Goal: Task Accomplishment & Management: Manage account settings

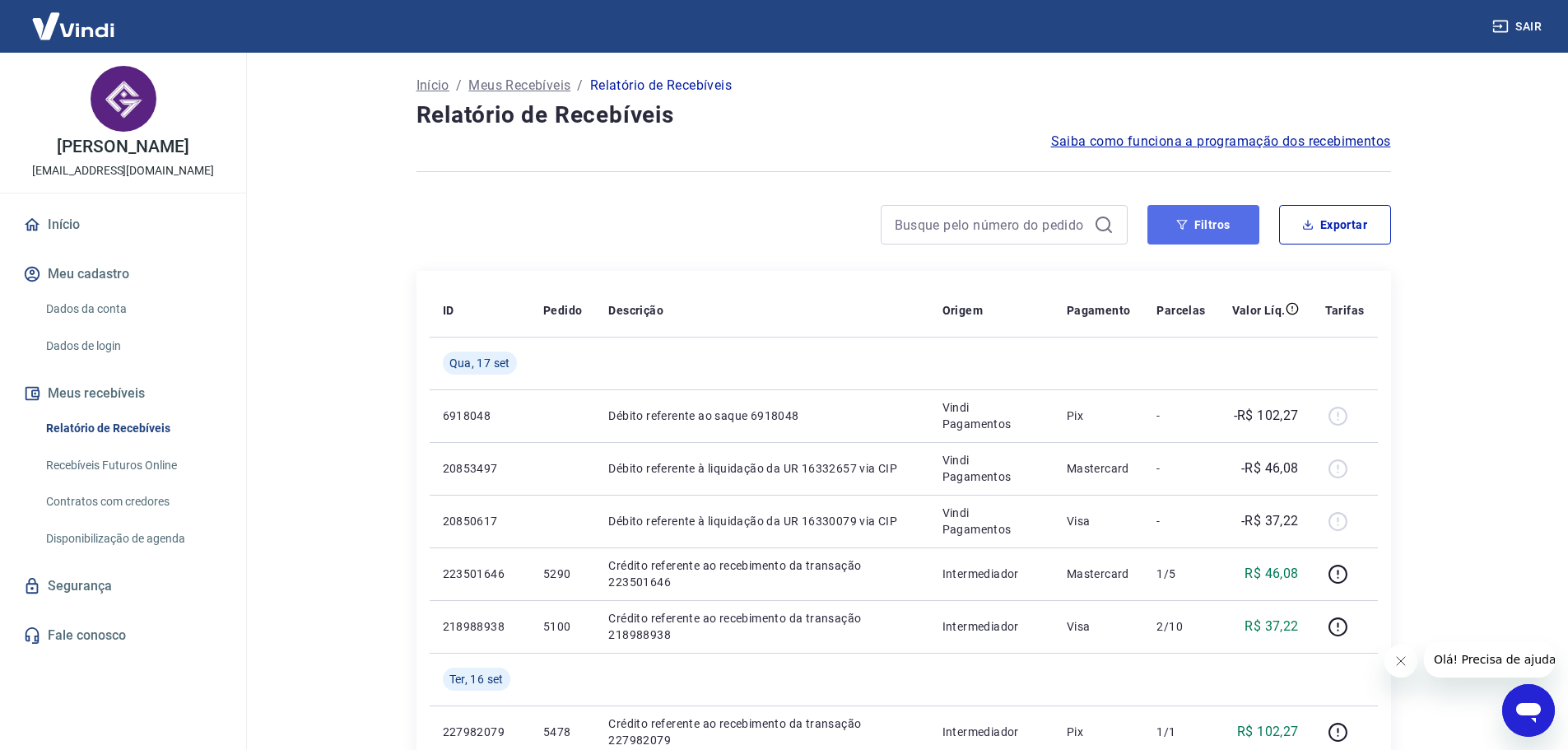
click at [1222, 235] on button "Filtros" at bounding box center [1203, 224] width 112 height 39
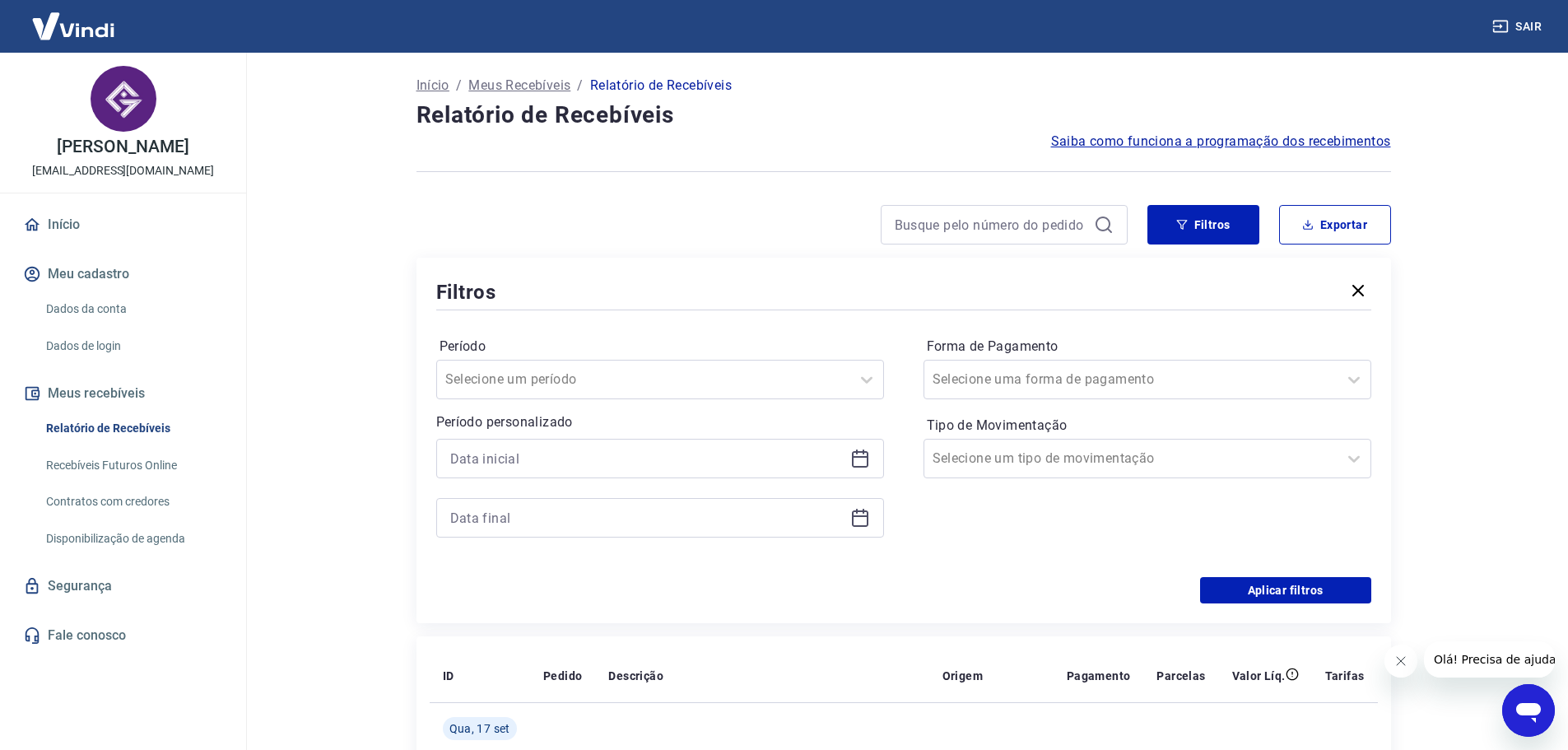
click at [862, 469] on div at bounding box center [660, 458] width 448 height 39
click at [861, 463] on icon at bounding box center [860, 458] width 20 height 20
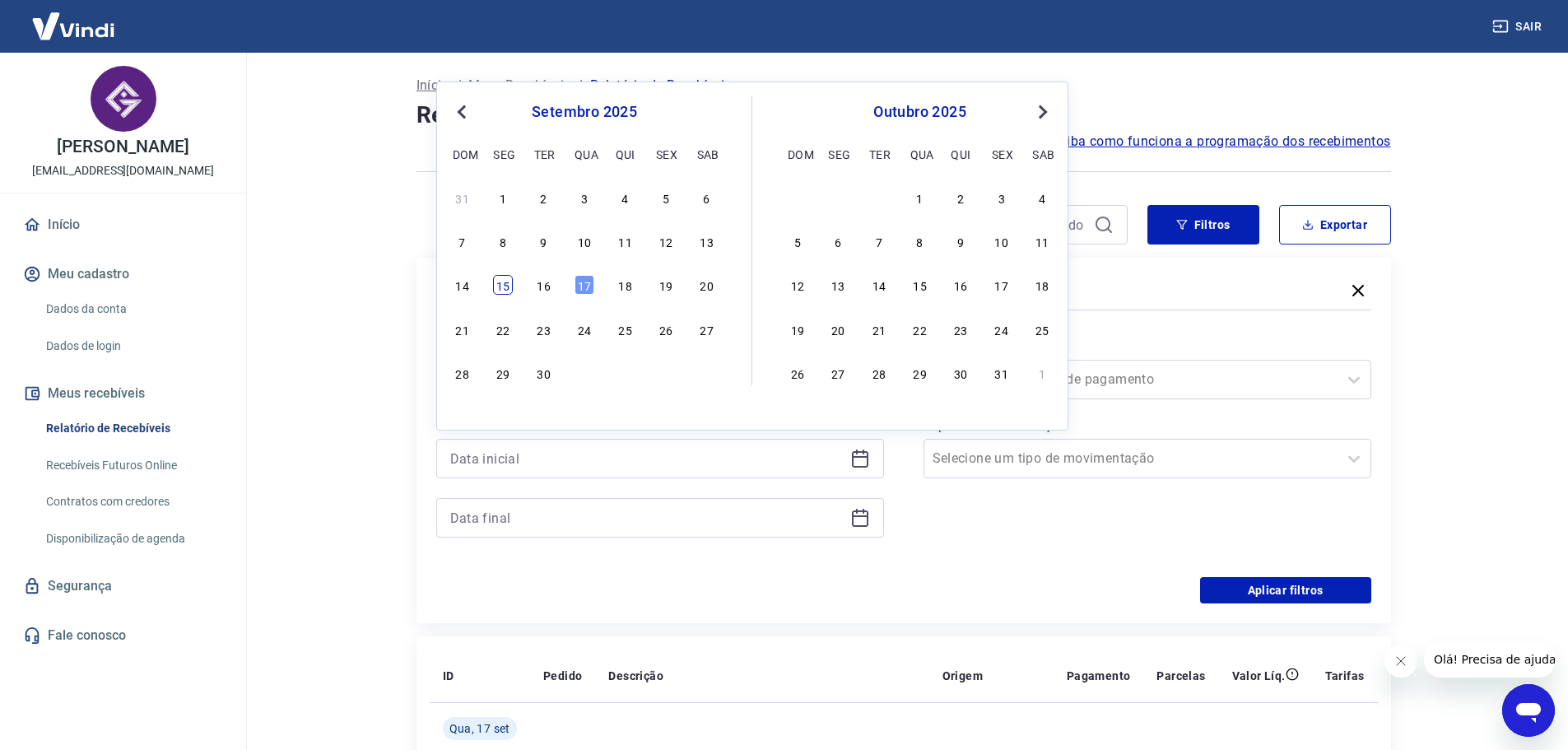
click at [501, 281] on div "15" at bounding box center [503, 285] width 20 height 20
type input "[DATE]"
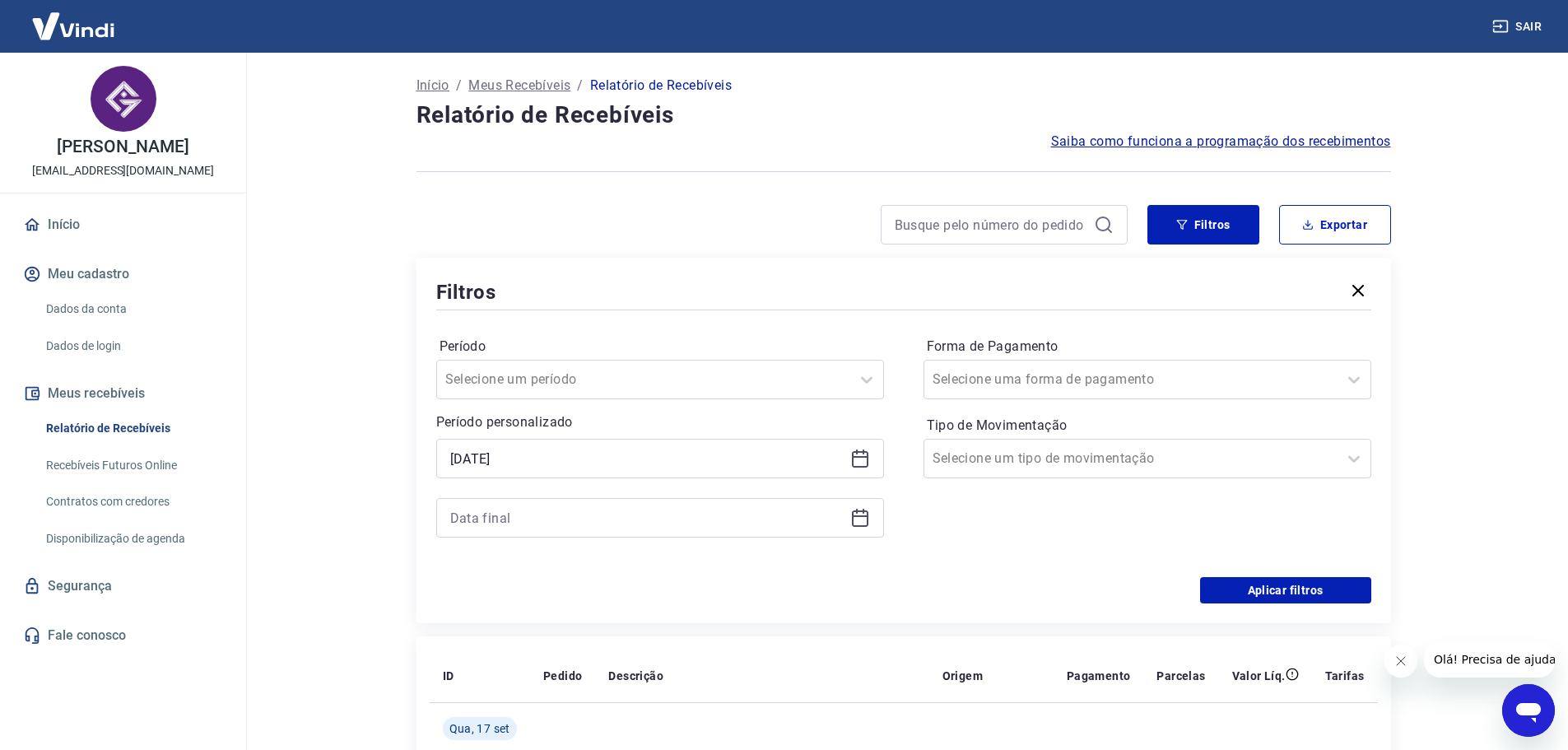
click at [856, 525] on icon at bounding box center [859, 518] width 16 height 16
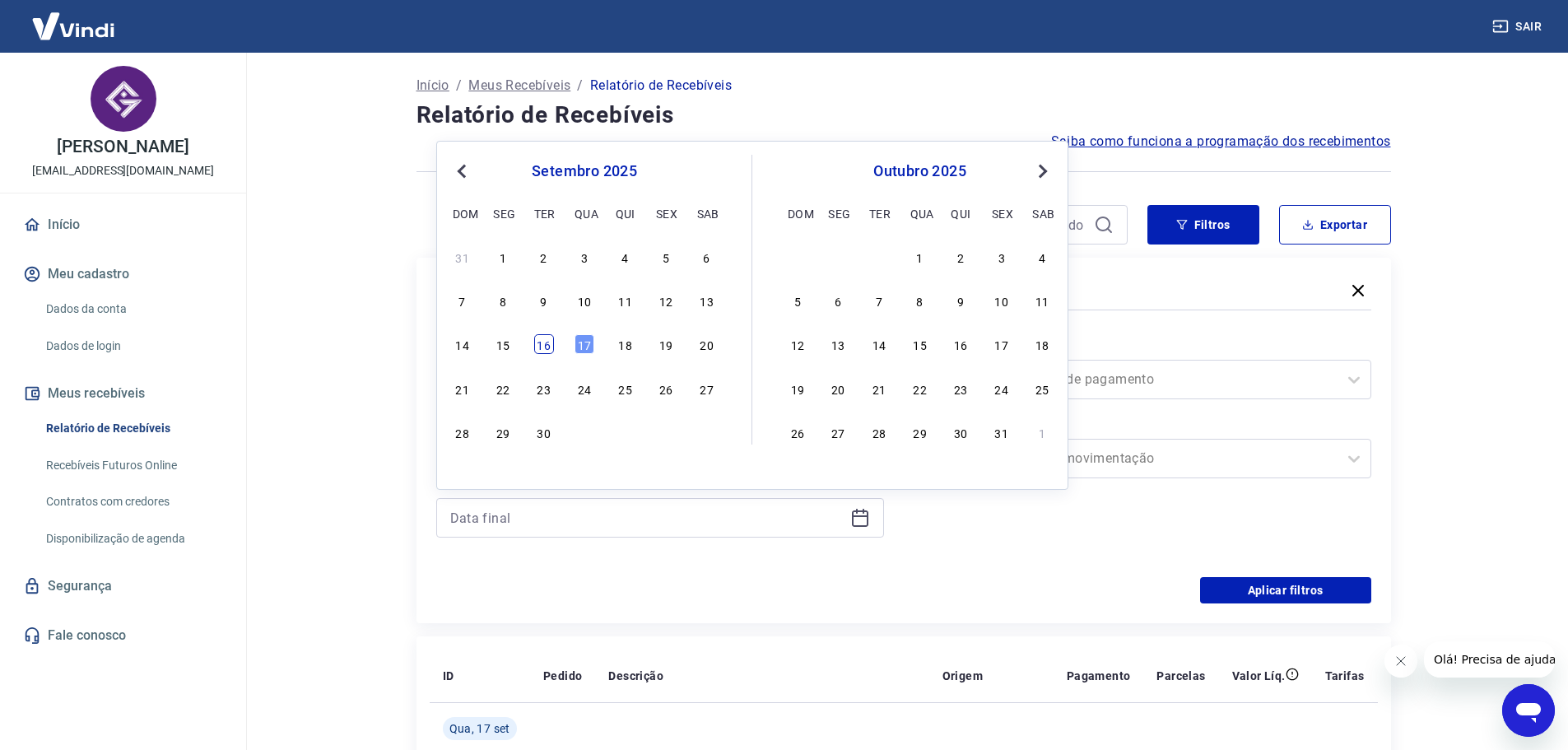
click at [540, 347] on div "16" at bounding box center [544, 344] width 20 height 20
type input "[DATE]"
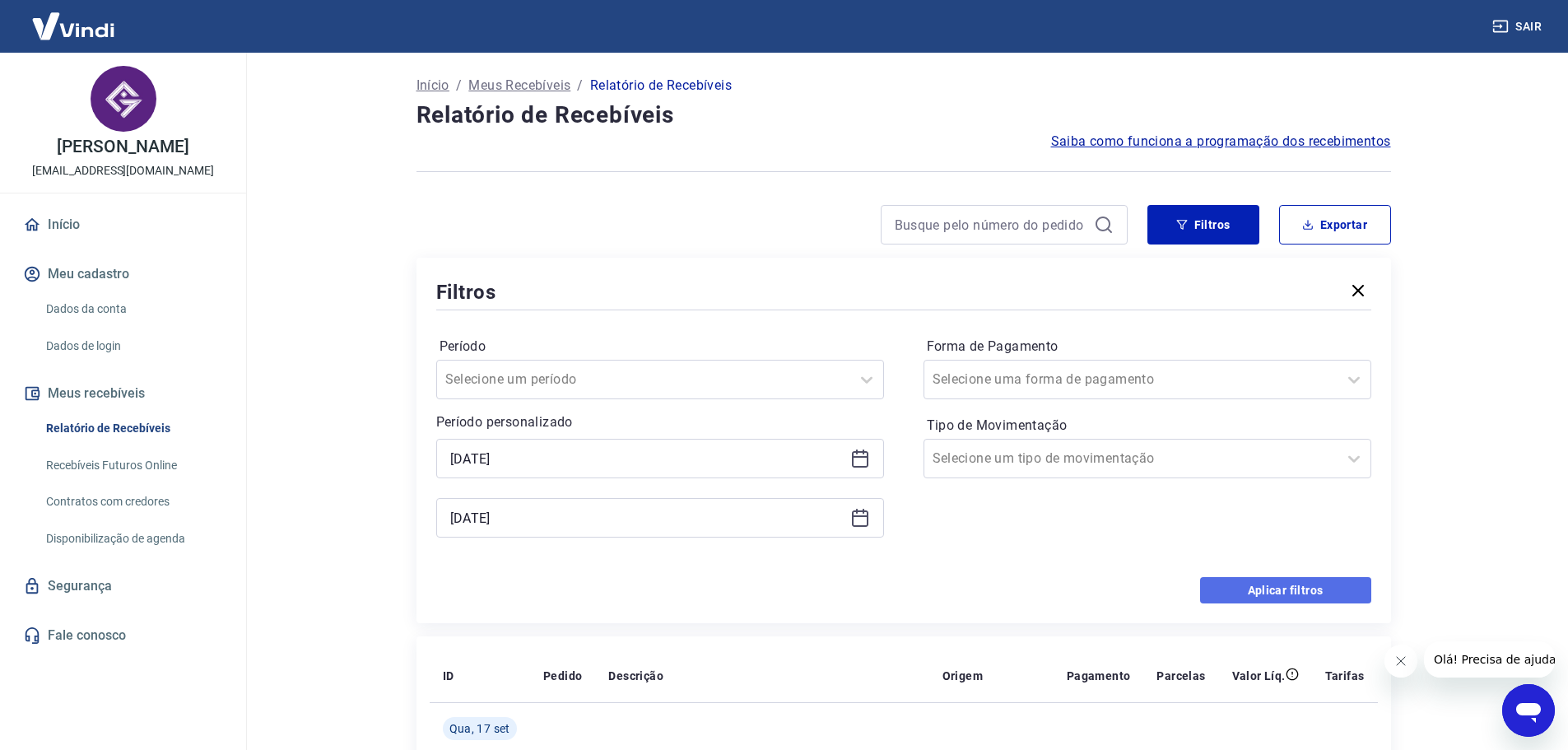
click at [1297, 590] on button "Aplicar filtros" at bounding box center [1286, 591] width 171 height 27
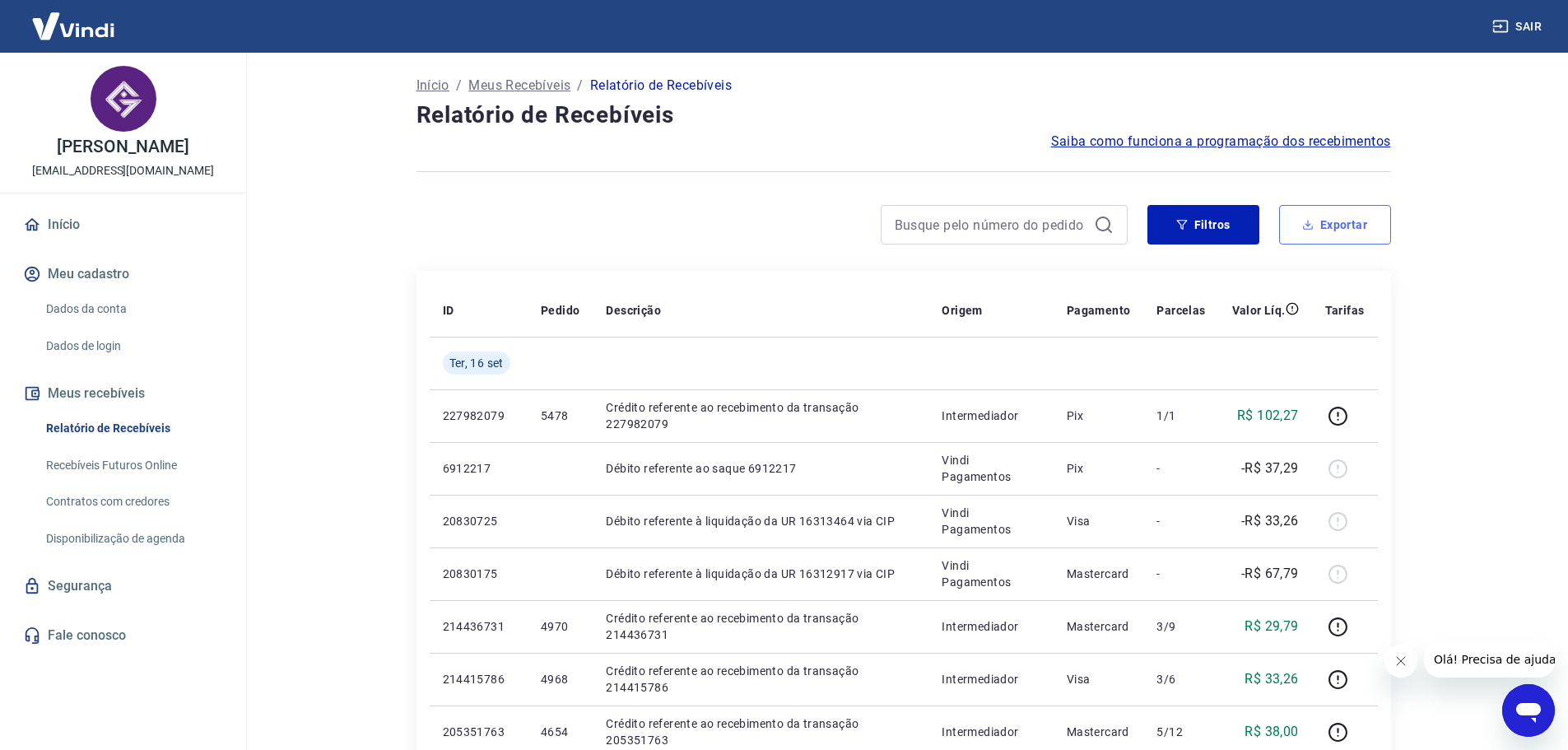
click at [1346, 236] on button "Exportar" at bounding box center [1336, 224] width 112 height 39
type input "[DATE]"
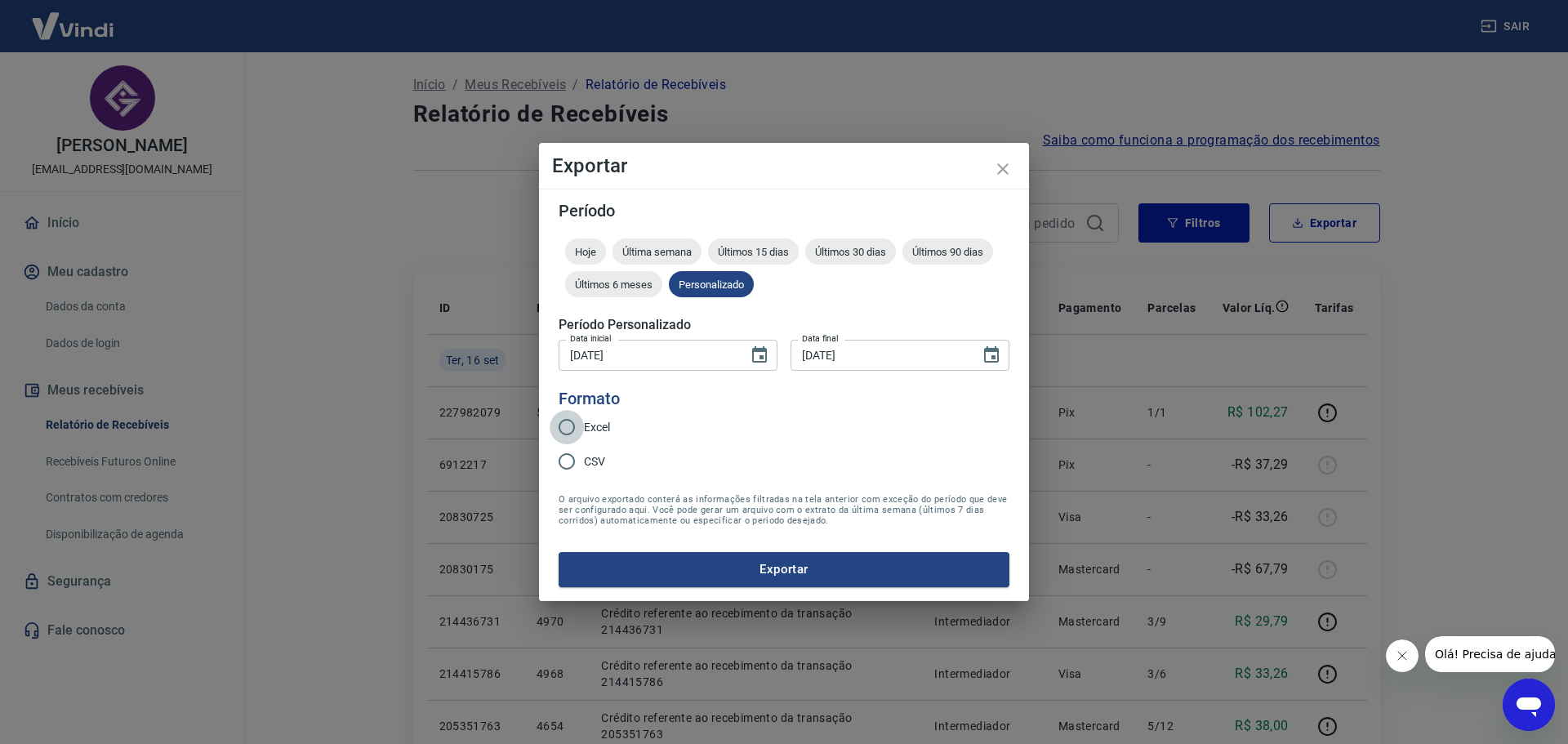
drag, startPoint x: 573, startPoint y: 426, endPoint x: 653, endPoint y: 523, distance: 125.7
click at [573, 425] on input "Excel" at bounding box center [566, 427] width 34 height 34
radio input "true"
click at [732, 567] on button "Exportar" at bounding box center [784, 569] width 451 height 34
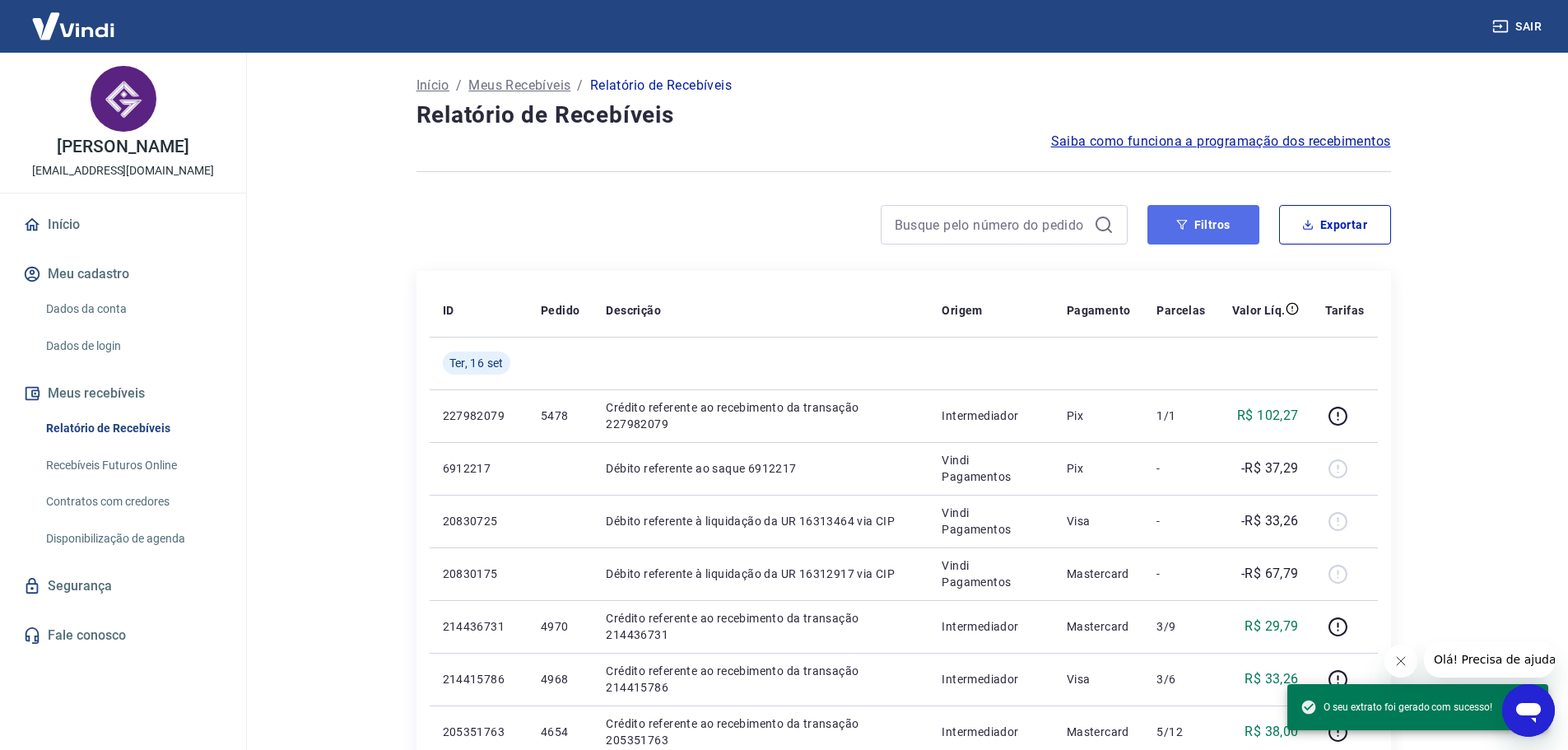
click at [1208, 240] on button "Filtros" at bounding box center [1203, 224] width 112 height 39
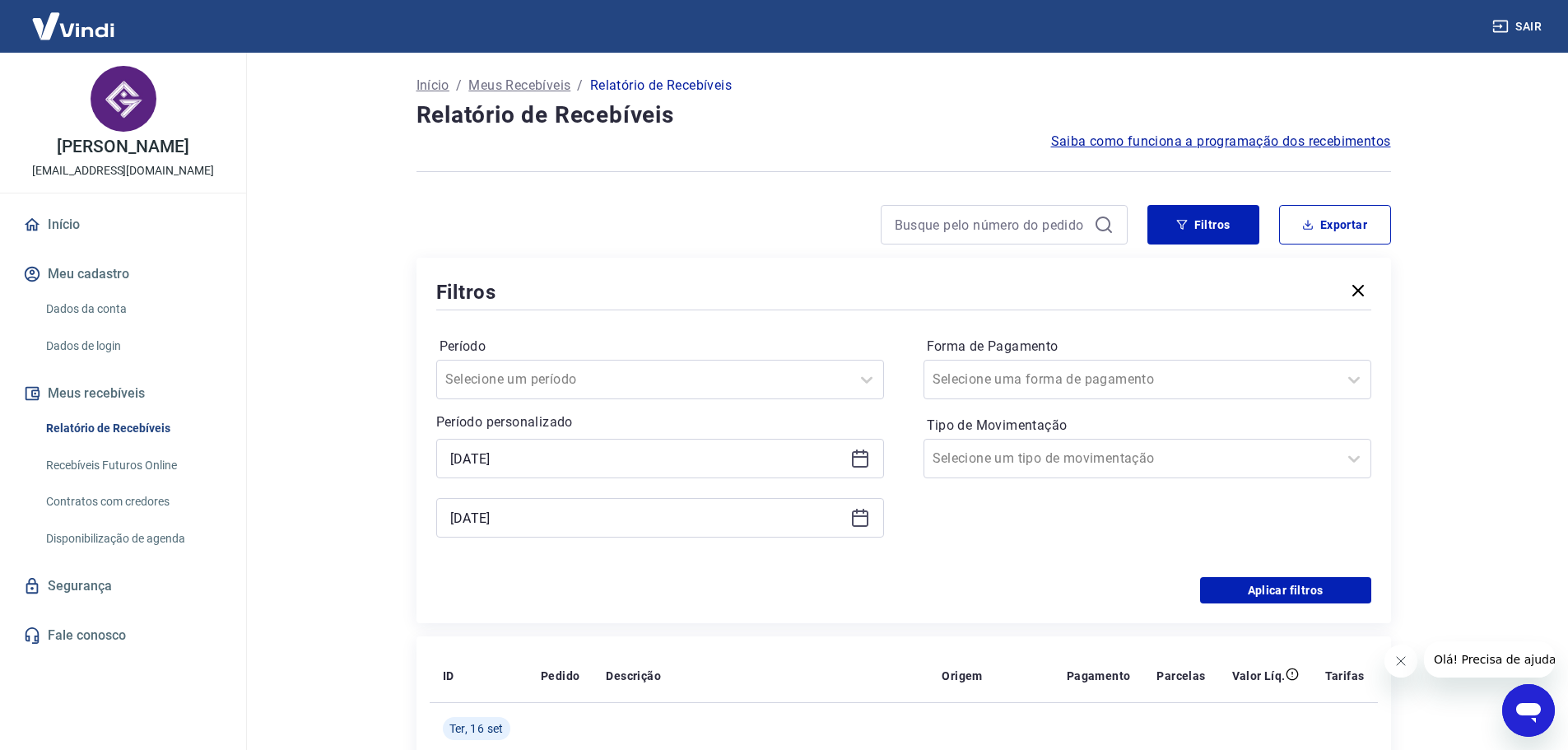
click at [862, 520] on icon at bounding box center [860, 517] width 20 height 20
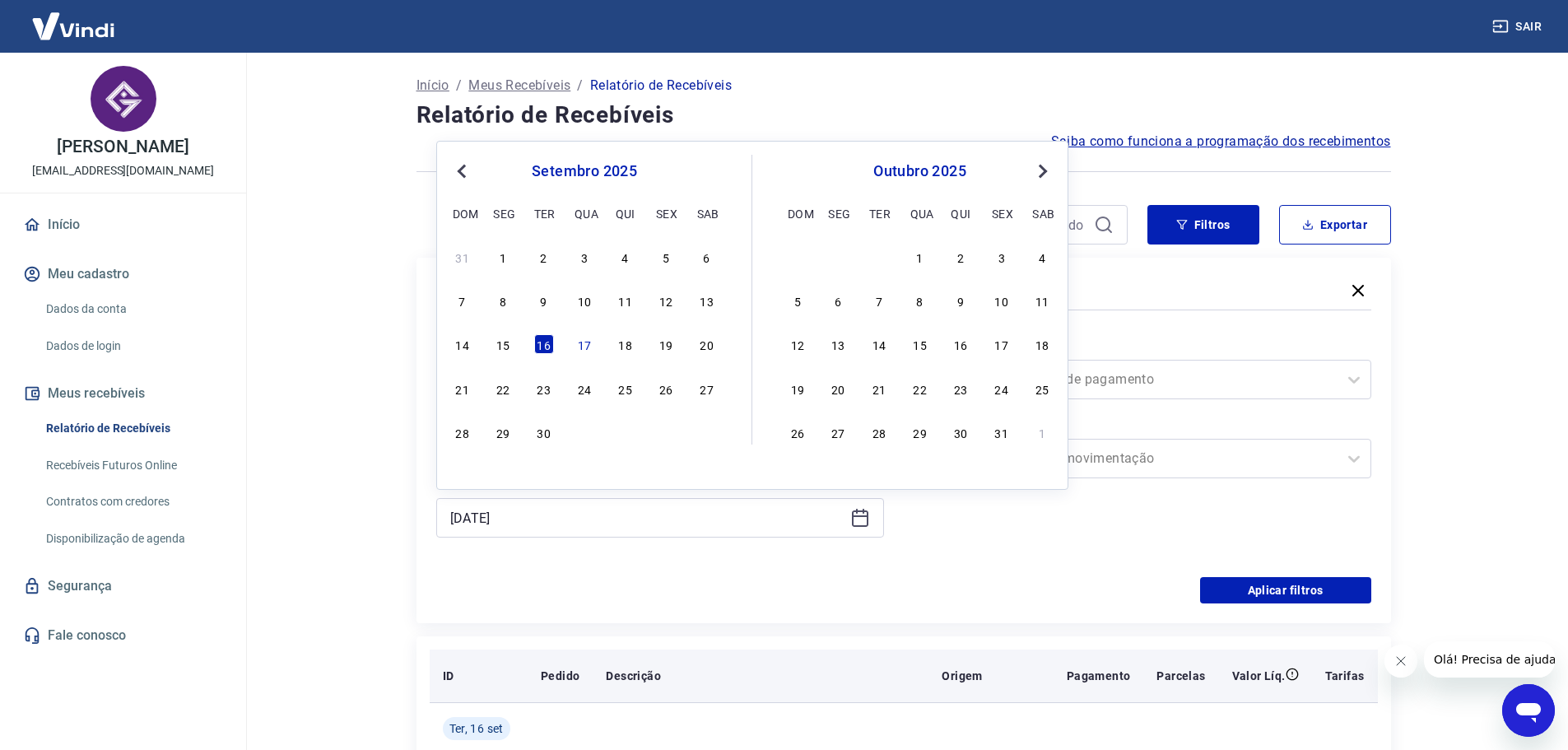
drag, startPoint x: 586, startPoint y: 338, endPoint x: 1216, endPoint y: 653, distance: 704.4
click at [585, 337] on div "17" at bounding box center [584, 344] width 20 height 20
type input "[DATE]"
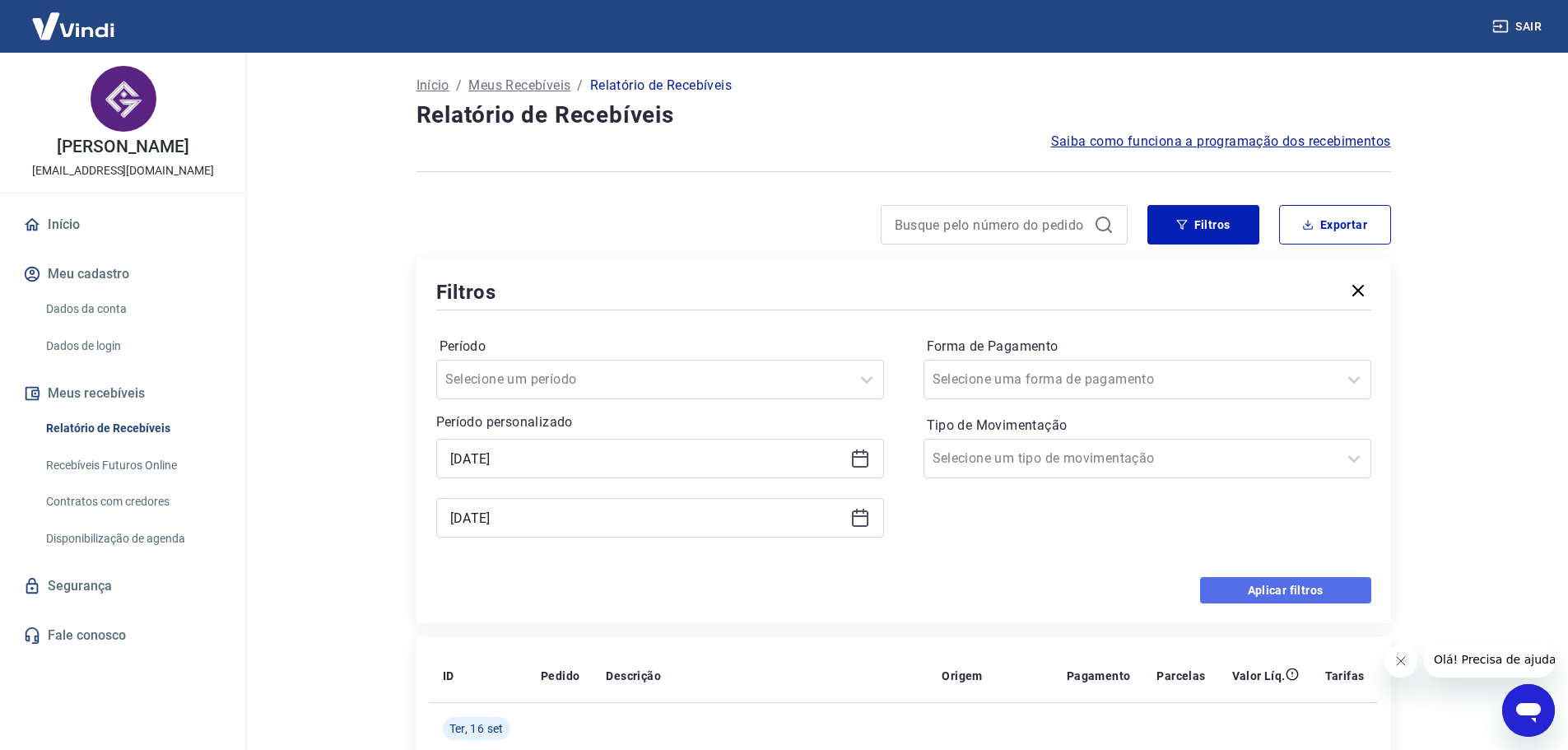
click at [1273, 592] on button "Aplicar filtros" at bounding box center [1286, 591] width 171 height 27
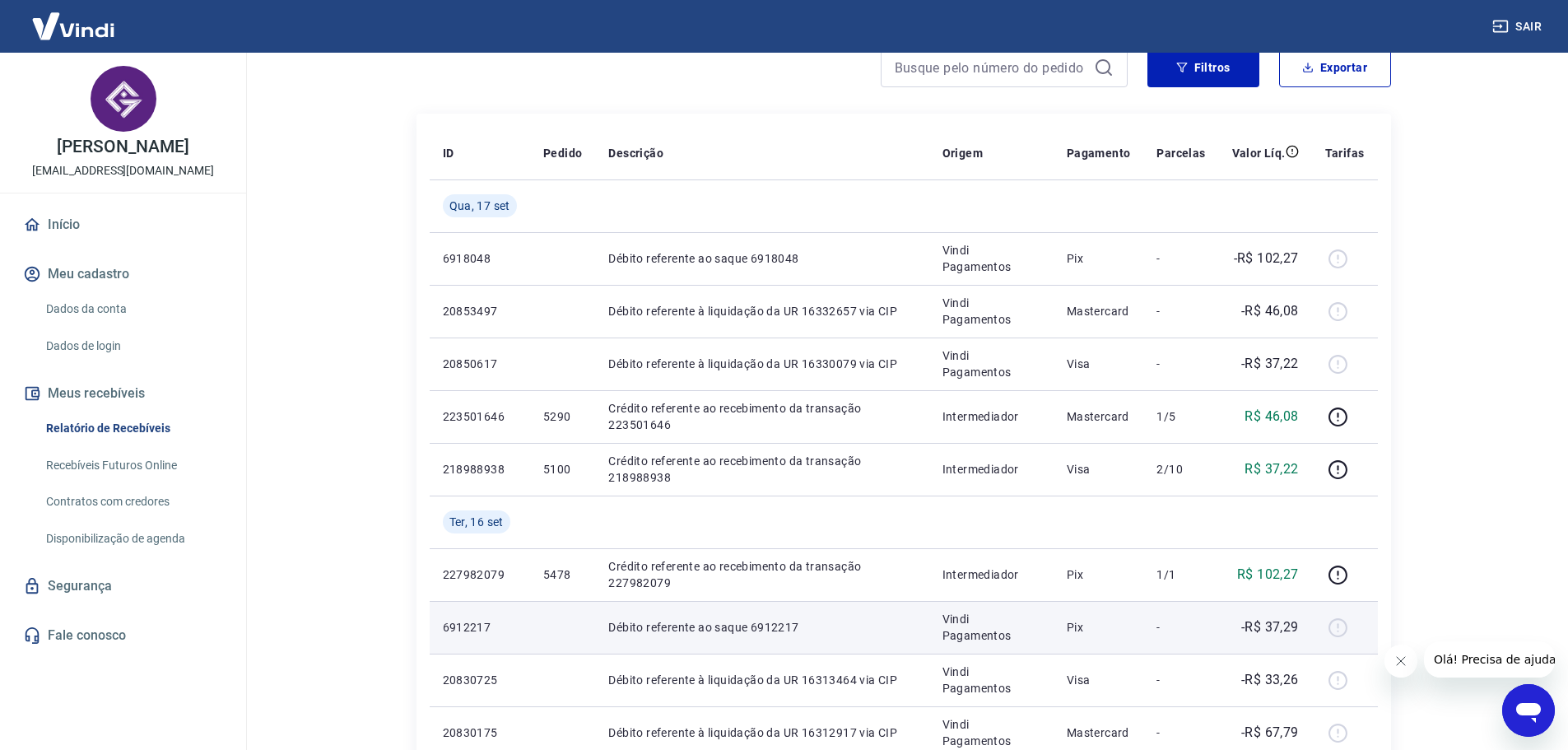
scroll to position [165, 0]
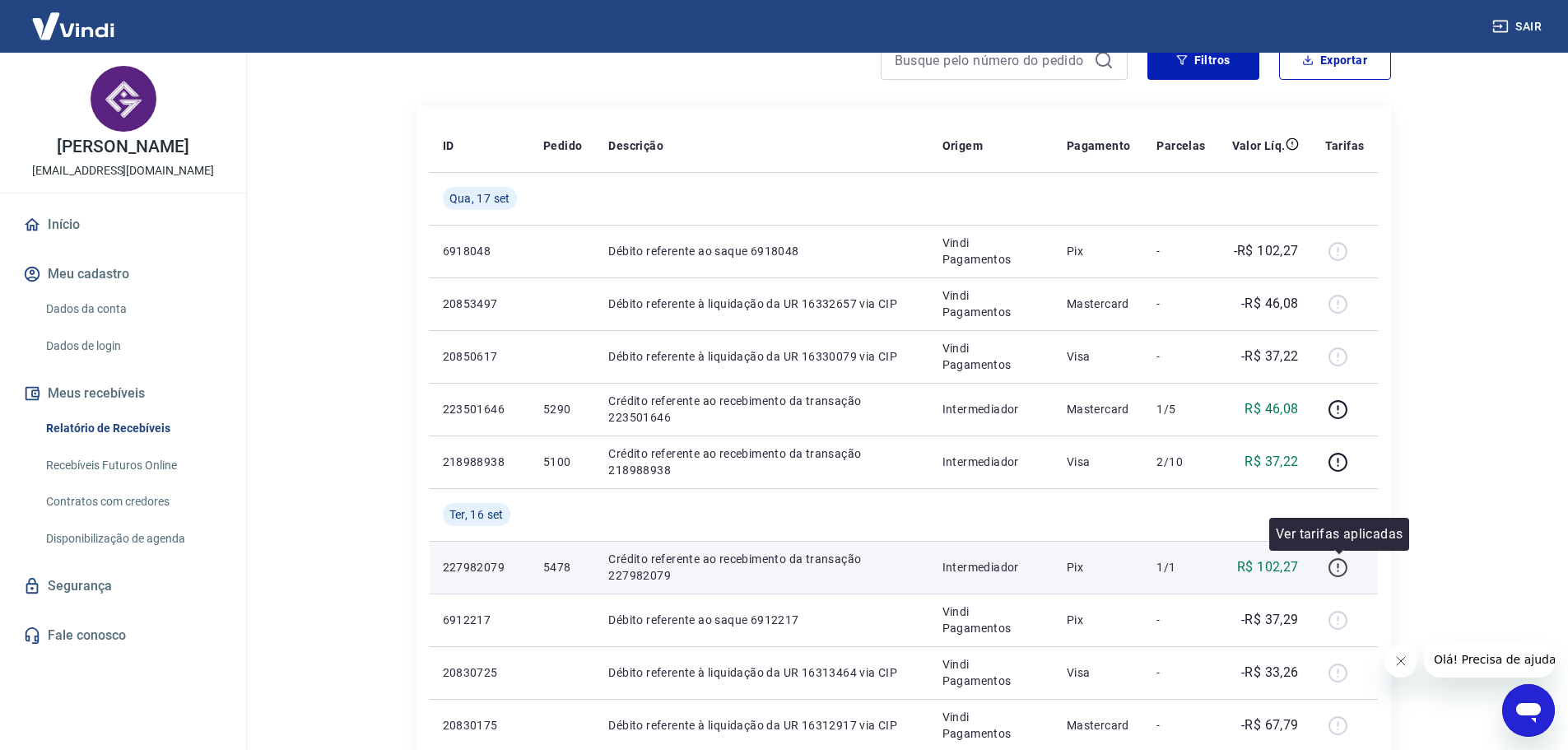
click at [1345, 573] on icon "button" at bounding box center [1337, 568] width 19 height 19
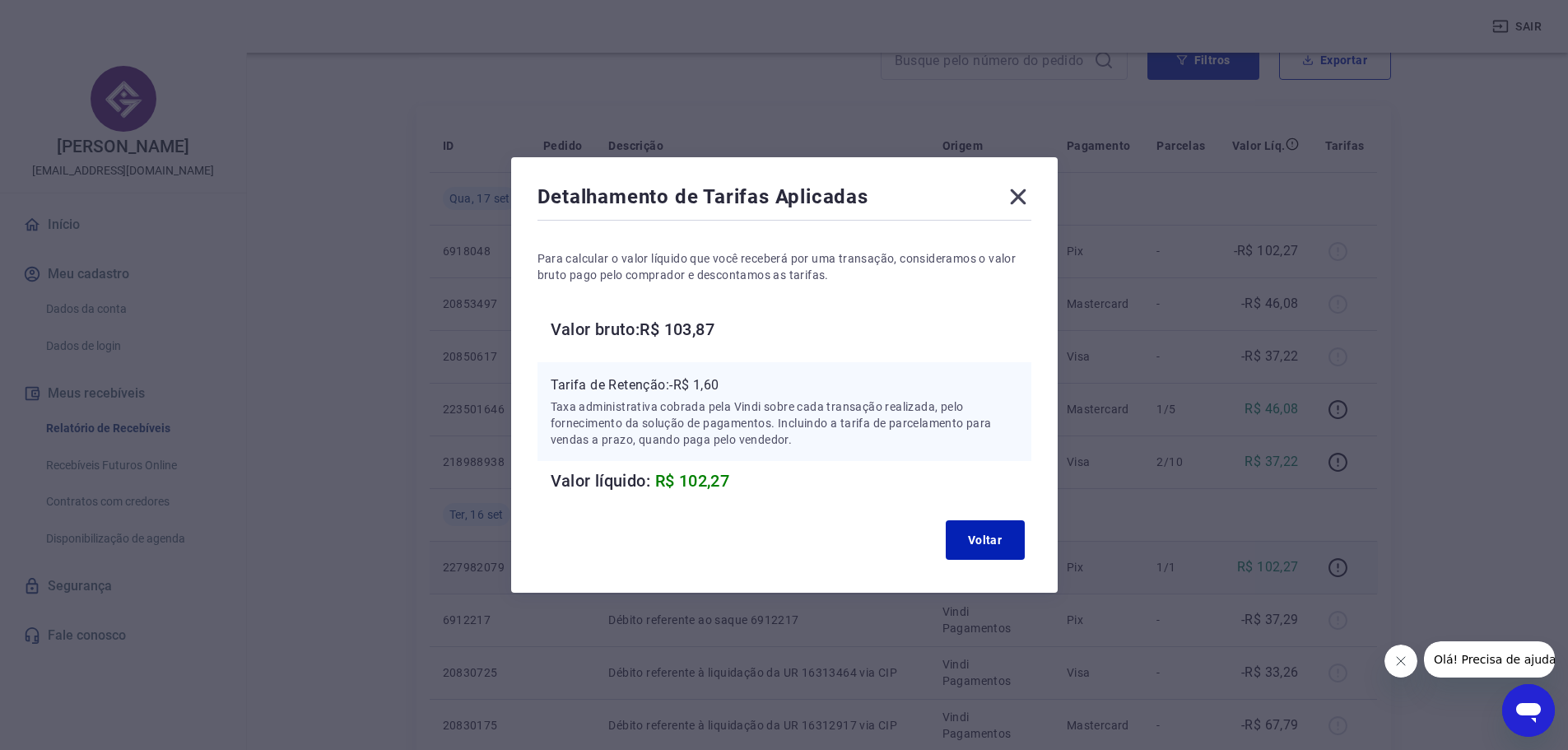
click at [1026, 191] on icon at bounding box center [1018, 197] width 27 height 27
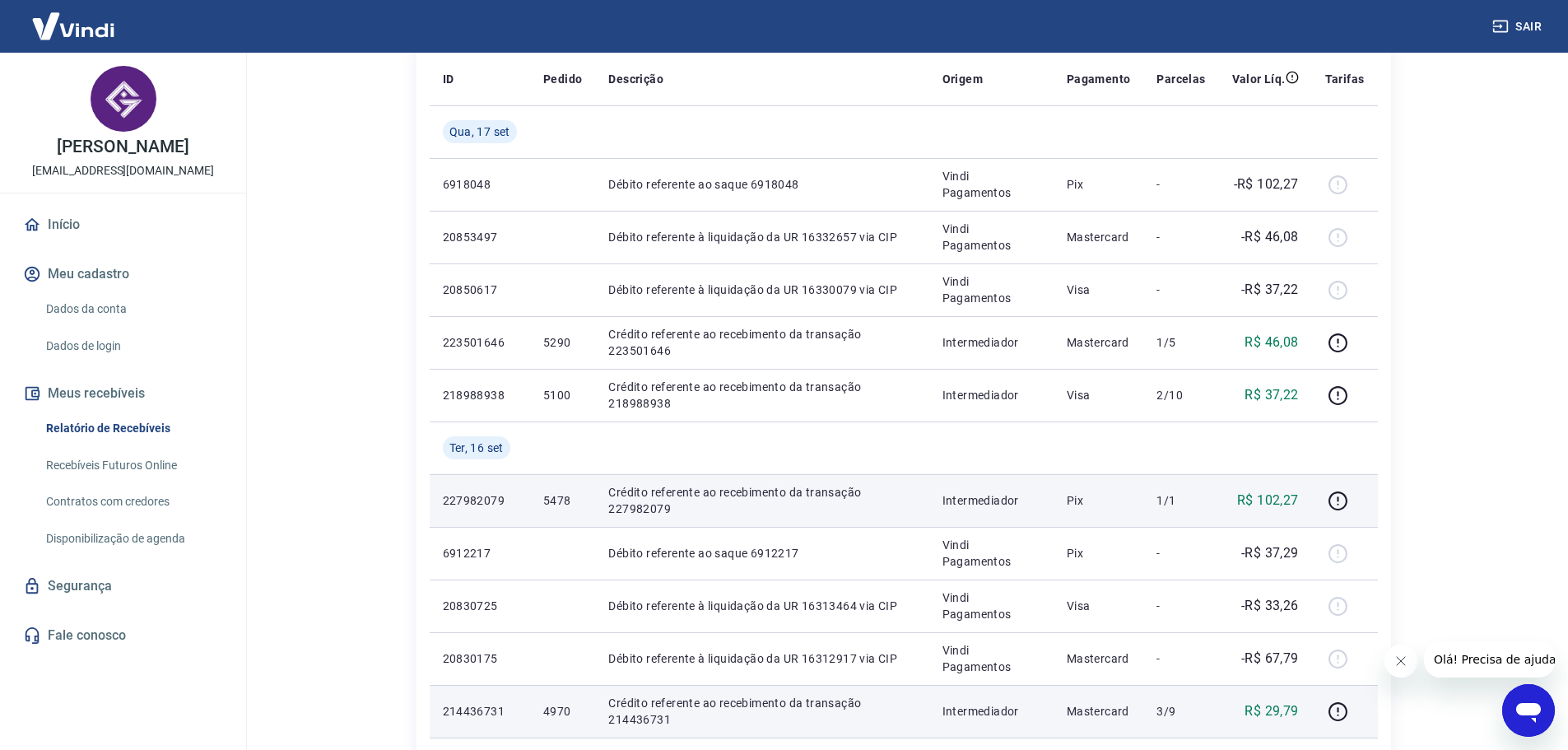
scroll to position [330, 0]
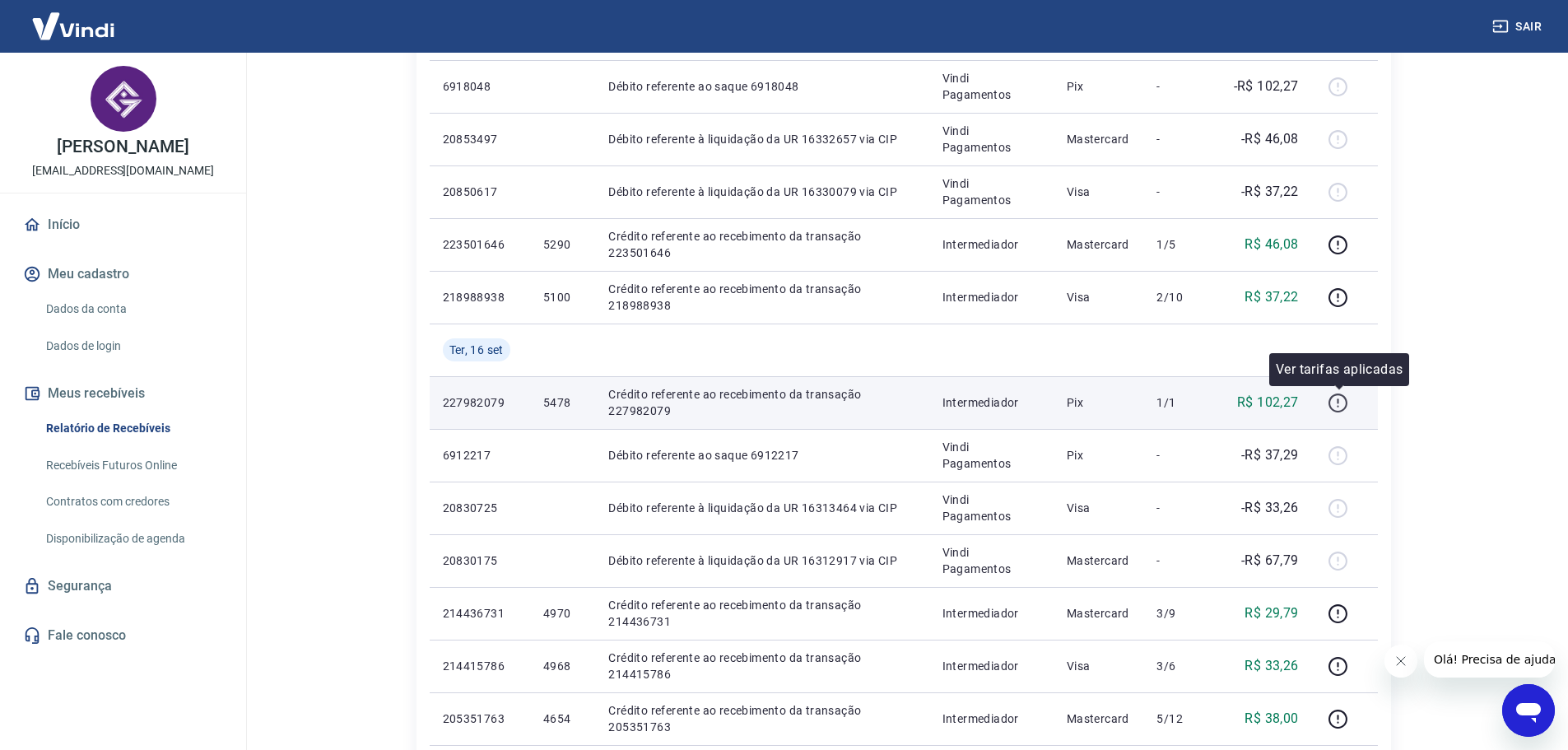
click at [1337, 408] on icon "button" at bounding box center [1338, 403] width 21 height 21
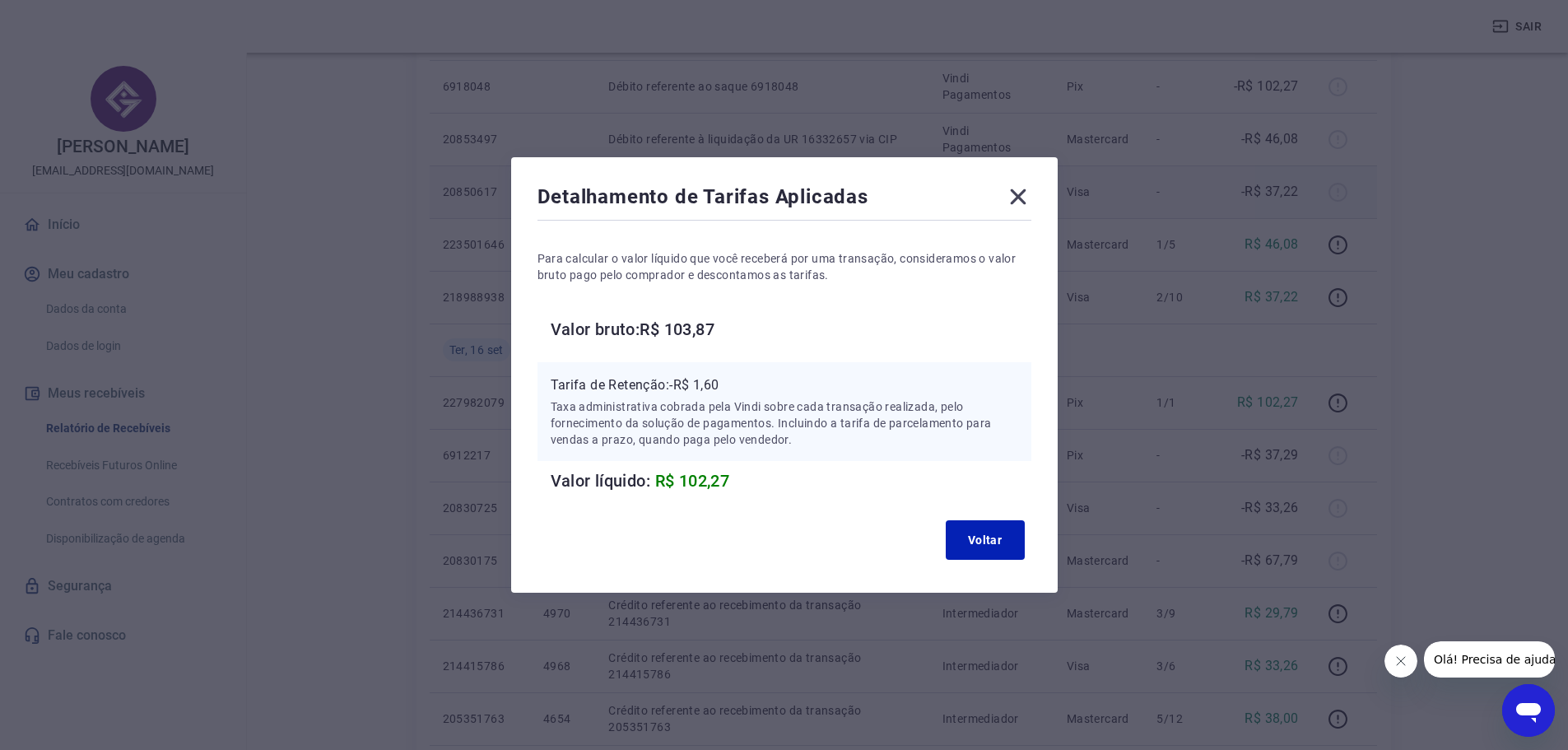
drag, startPoint x: 1026, startPoint y: 197, endPoint x: 1019, endPoint y: 193, distance: 8.1
click at [1026, 196] on icon at bounding box center [1017, 197] width 15 height 15
